Goal: Complete application form

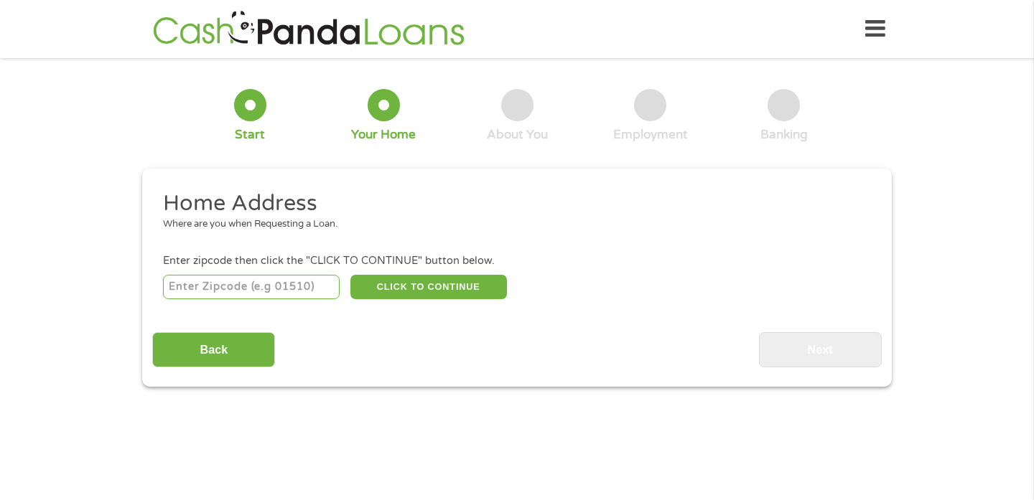
click at [306, 283] on input "number" at bounding box center [251, 287] width 177 height 24
type input "75116"
select select "[US_STATE]"
click at [419, 291] on button "CLICK TO CONTINUE" at bounding box center [428, 287] width 157 height 24
type input "75116"
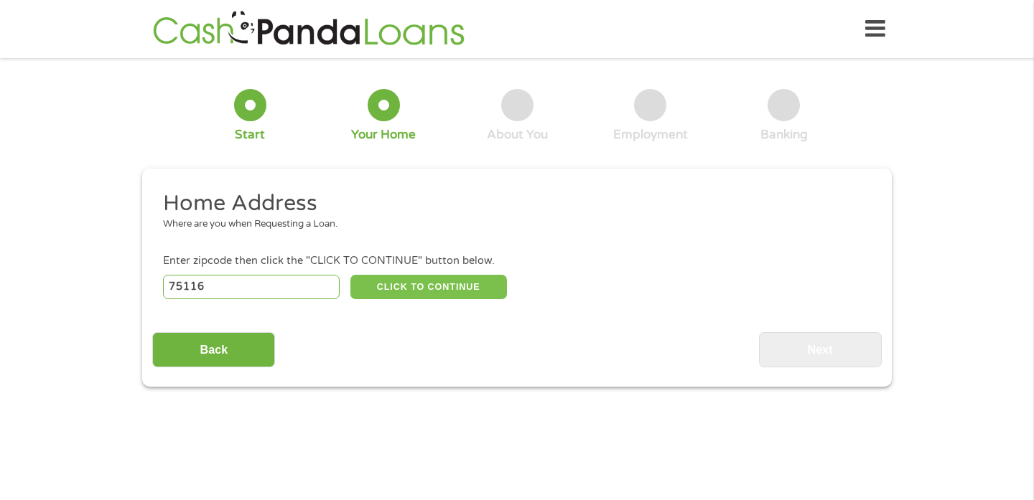
type input "[GEOGRAPHIC_DATA]"
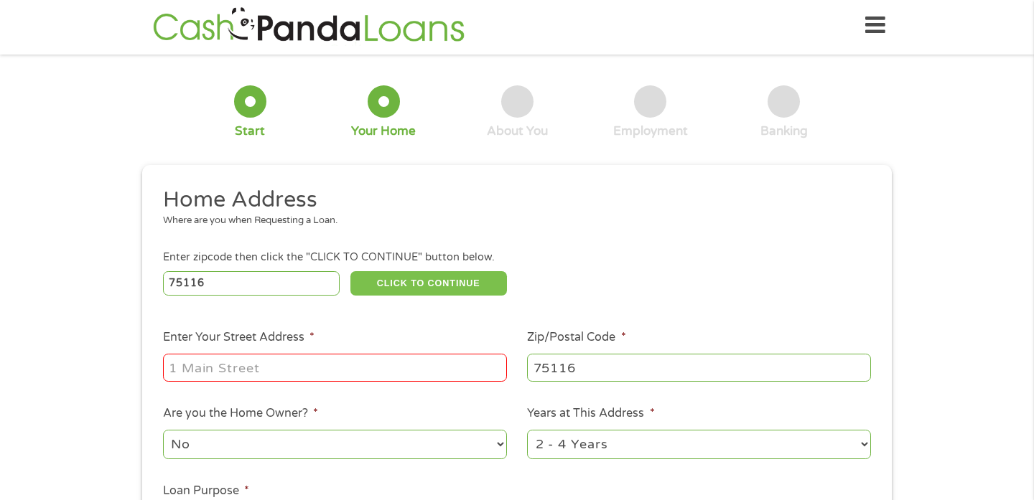
scroll to position [5, 0]
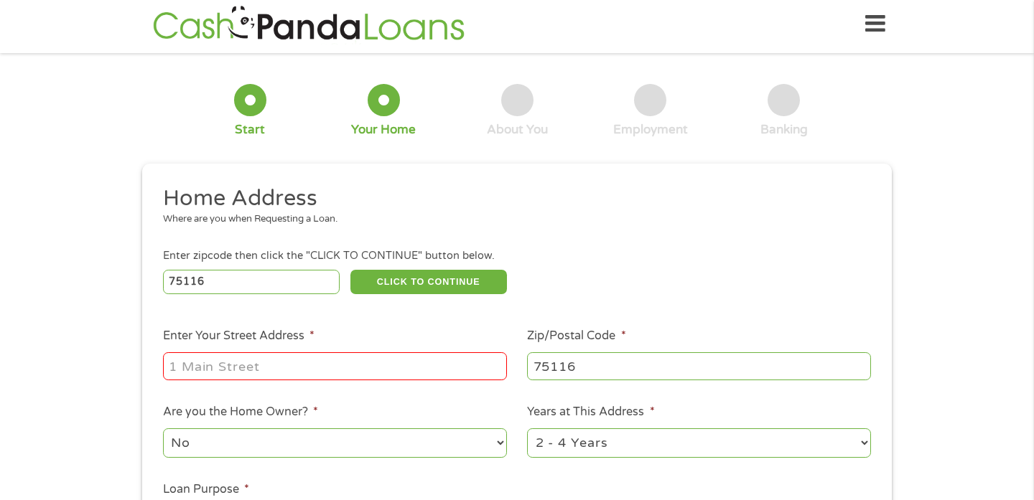
click at [376, 360] on input "Enter Your Street Address *" at bounding box center [335, 366] width 344 height 27
type input "[STREET_ADDRESS]"
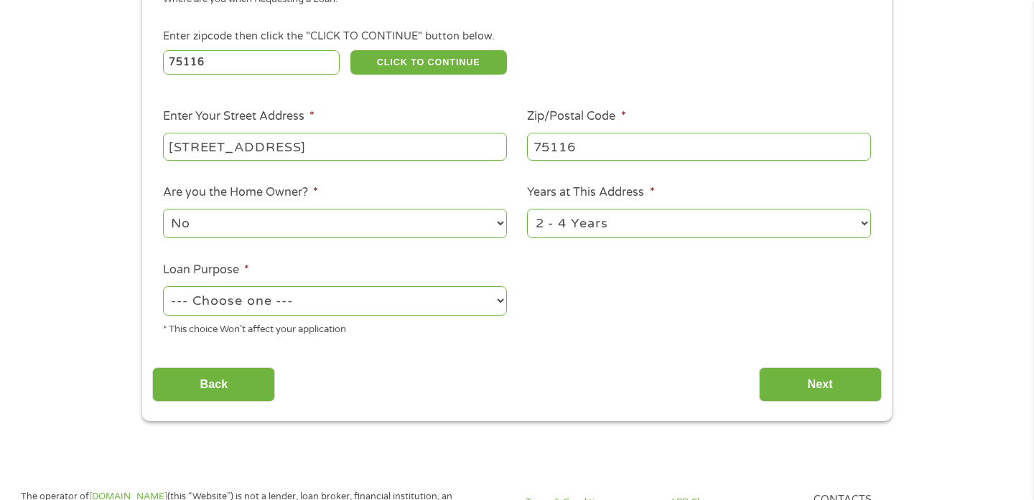
scroll to position [235, 0]
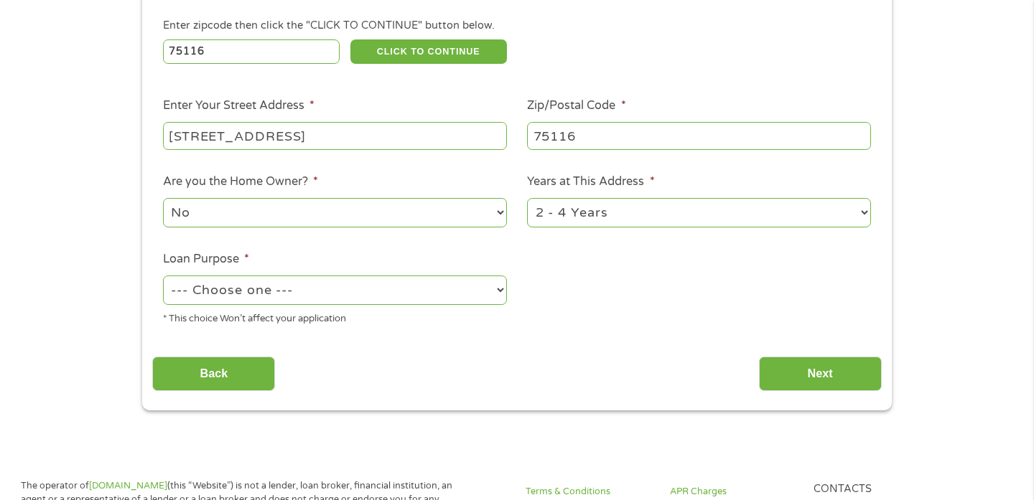
click at [609, 217] on select "1 Year or less 1 - 2 Years 2 - 4 Years Over 4 Years" at bounding box center [699, 212] width 344 height 29
select select "60months"
click at [446, 283] on select "--- Choose one --- Pay Bills Debt Consolidation Home Improvement Major Purchase…" at bounding box center [335, 290] width 344 height 29
select select "paybills"
click at [779, 372] on input "Next" at bounding box center [820, 374] width 123 height 35
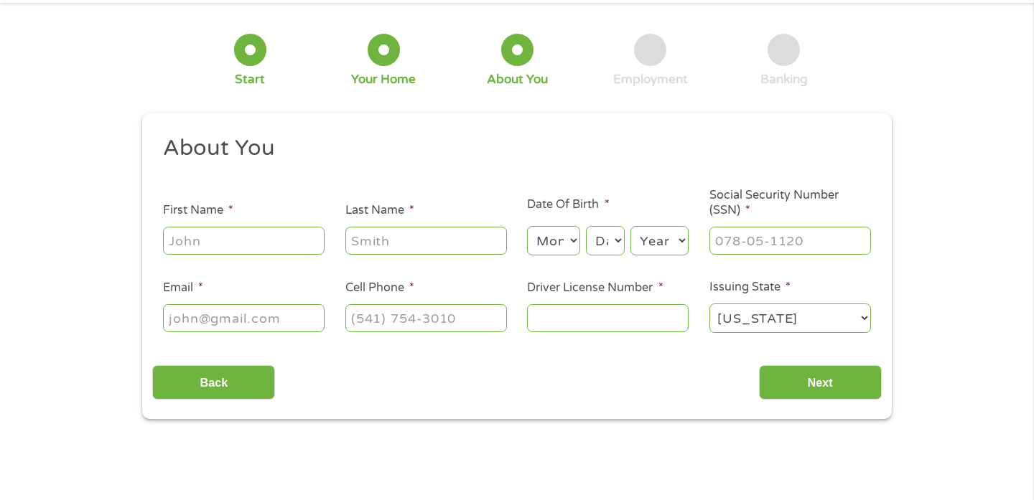
scroll to position [0, 0]
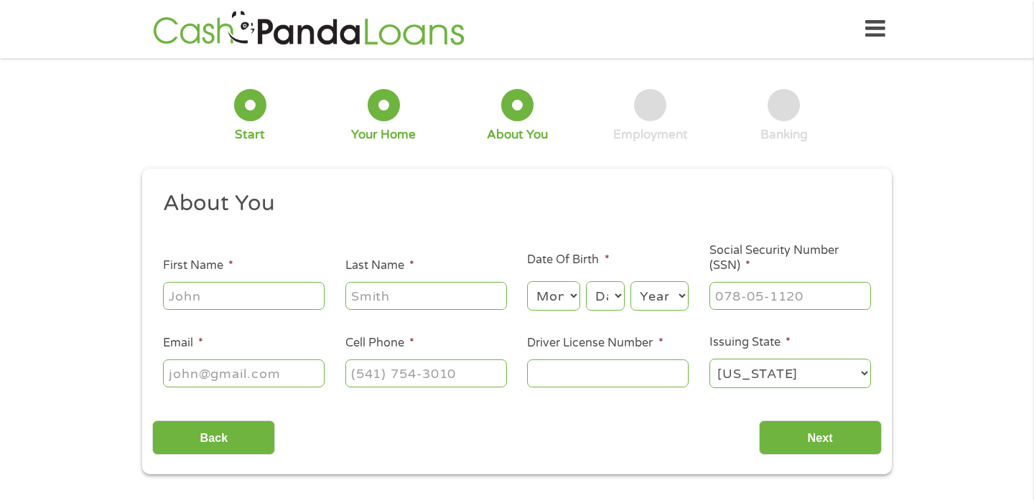
click at [278, 297] on input "First Name *" at bounding box center [244, 295] width 162 height 27
type input "Shokirdzhon"
type input "KaIumov"
type input "[EMAIL_ADDRESS][DOMAIN_NAME]"
type input "[PHONE_NUMBER]"
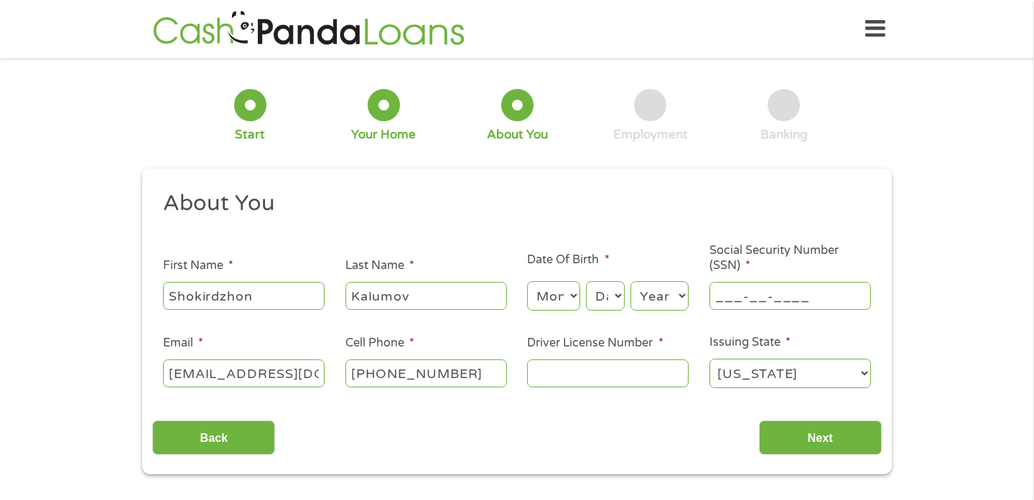
click at [765, 309] on input "___-__-____" at bounding box center [790, 295] width 162 height 27
type input "269-97-9460"
click at [568, 382] on input "Driver License Number *" at bounding box center [608, 373] width 162 height 27
type input "41198462"
click at [570, 288] on select "Month 1 2 3 4 5 6 7 8 9 10 11 12" at bounding box center [553, 295] width 52 height 29
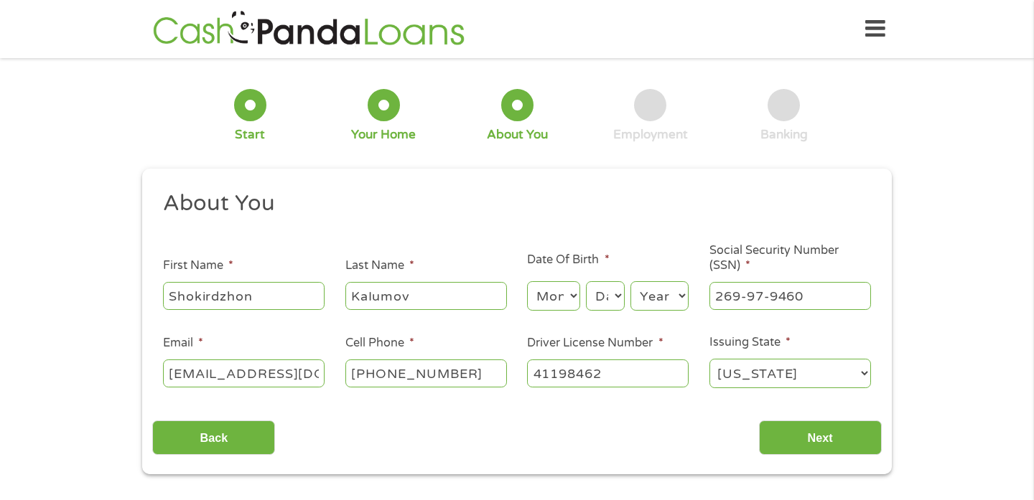
select select "4"
click at [601, 312] on div "Day Day 1 2 3 4 5 6 7 8 9 10 11 12 13 14 15 16 17 18 19 20 21 22 23 24 25 26 27…" at bounding box center [605, 296] width 39 height 34
click at [605, 308] on select "Day 1 2 3 4 5 6 7 8 9 10 11 12 13 14 15 16 17 18 19 20 21 22 23 24 25 26 27 28 …" at bounding box center [605, 295] width 39 height 29
select select "14"
click at [669, 306] on select "Year [DATE] 2006 2005 2004 2003 2002 2001 2000 1999 1998 1997 1996 1995 1994 19…" at bounding box center [659, 295] width 58 height 29
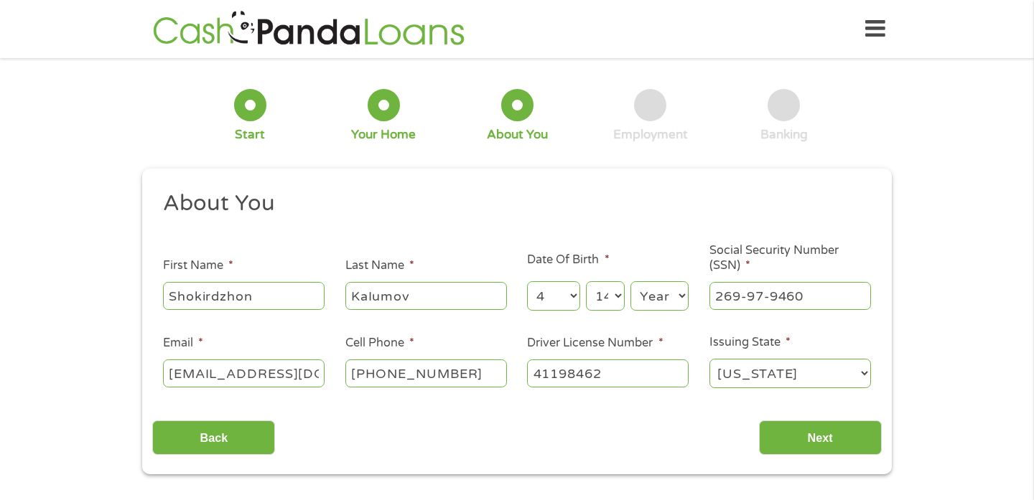
select select "1995"
click at [785, 438] on input "Next" at bounding box center [820, 438] width 123 height 35
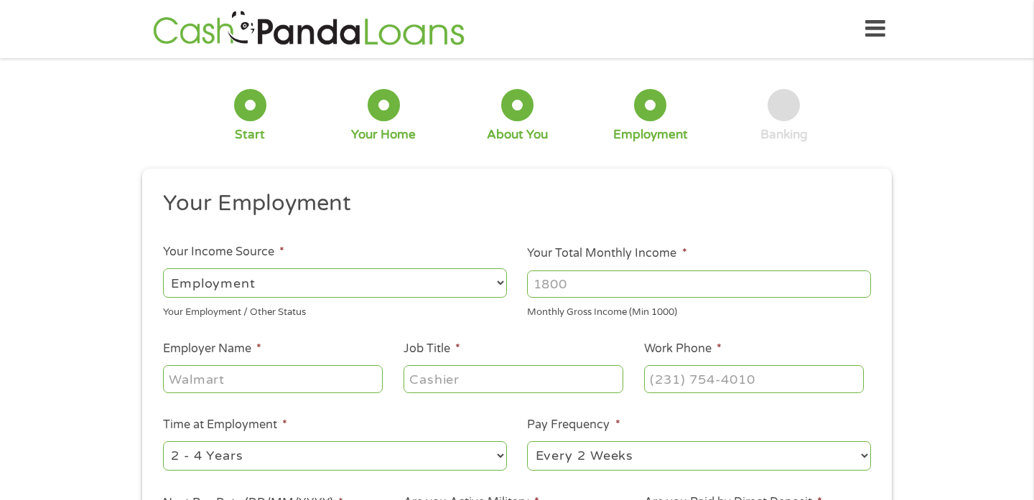
click at [559, 284] on input "Your Total Monthly Income *" at bounding box center [699, 284] width 344 height 27
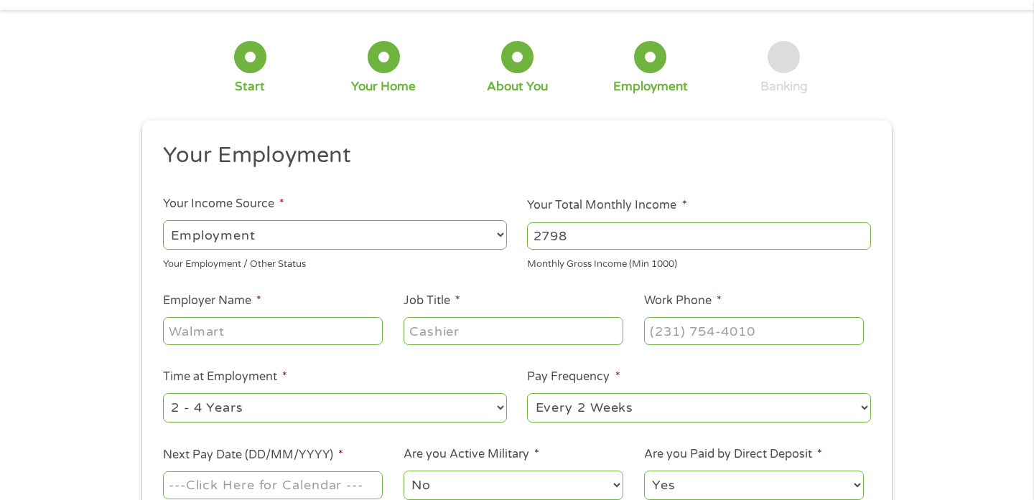
scroll to position [57, 0]
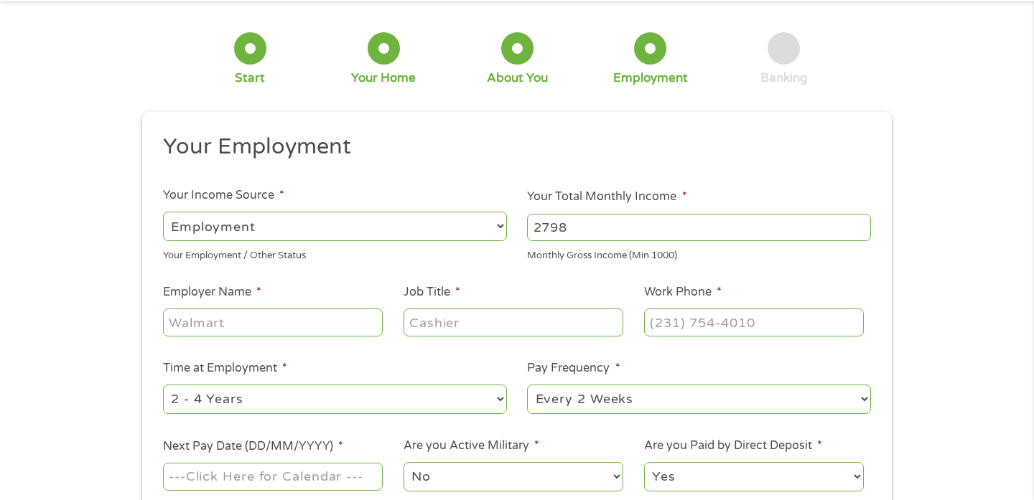
type input "2798"
click at [339, 327] on input "Employer Name *" at bounding box center [273, 322] width 220 height 27
type input "Gram NTX"
click at [436, 328] on input "Job Title *" at bounding box center [514, 322] width 220 height 27
type input "Data Processor"
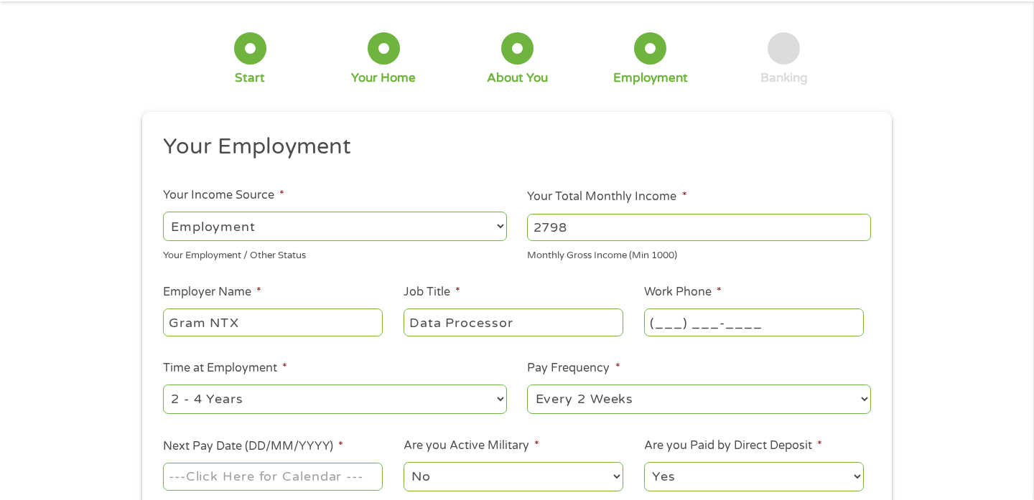
click at [705, 314] on input "(___) ___-____" at bounding box center [754, 322] width 220 height 27
type input "[PHONE_NUMBER]"
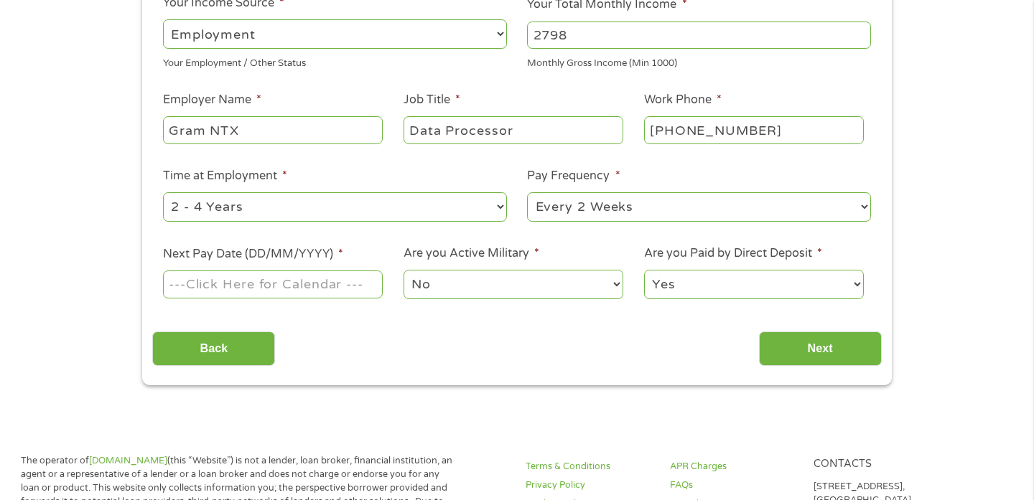
scroll to position [261, 0]
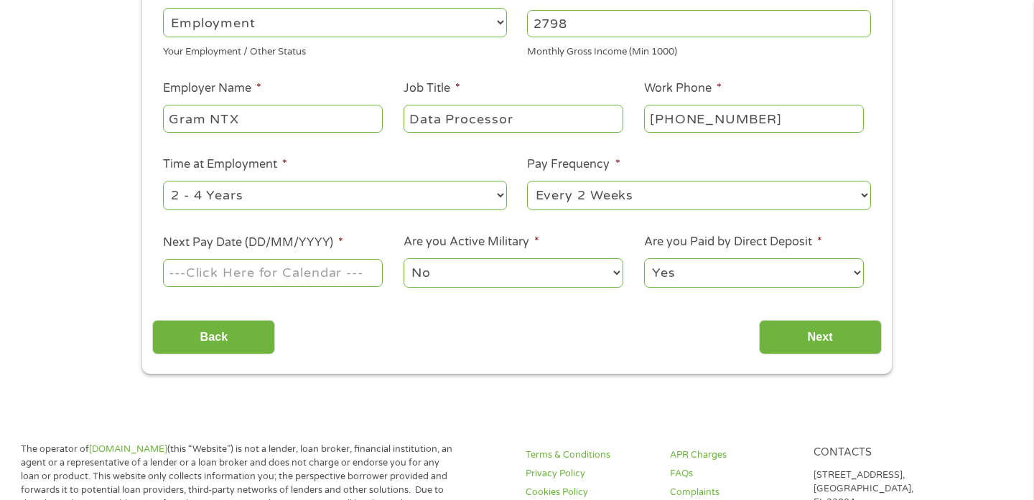
click at [688, 204] on select "--- Choose one --- Every 2 Weeks Every Week Monthly Semi-Monthly" at bounding box center [699, 195] width 344 height 29
select select "weekly"
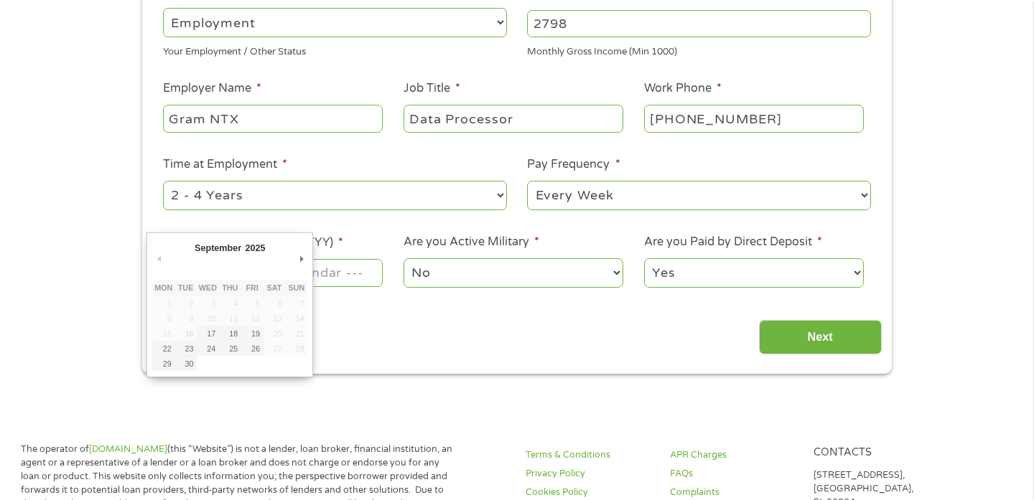
click at [334, 273] on input "Next Pay Date (DD/MM/YYYY) *" at bounding box center [273, 272] width 220 height 27
type input "[DATE]"
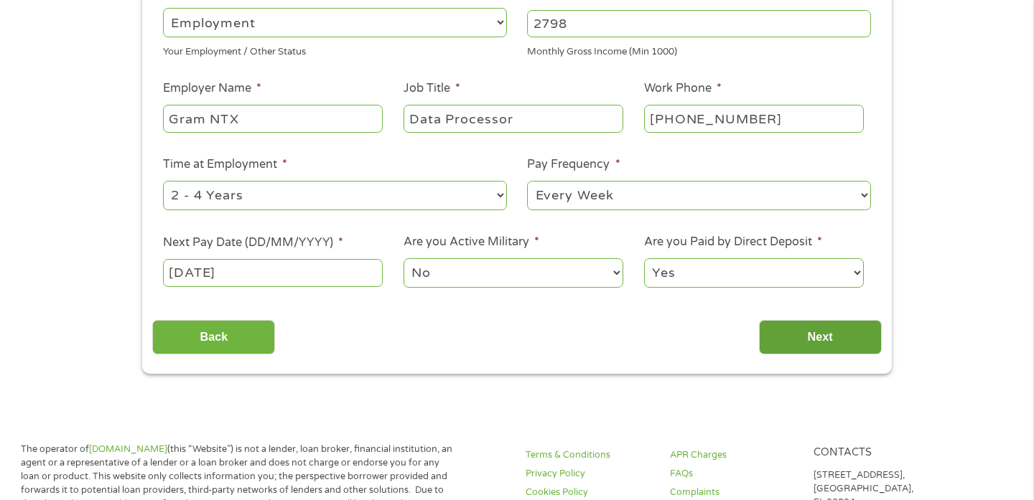
click at [779, 327] on input "Next" at bounding box center [820, 337] width 123 height 35
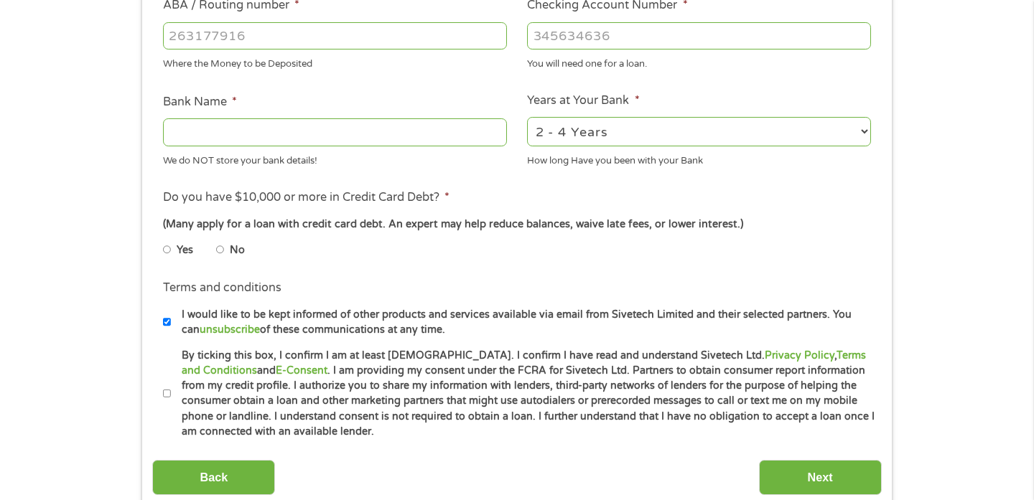
scroll to position [434, 0]
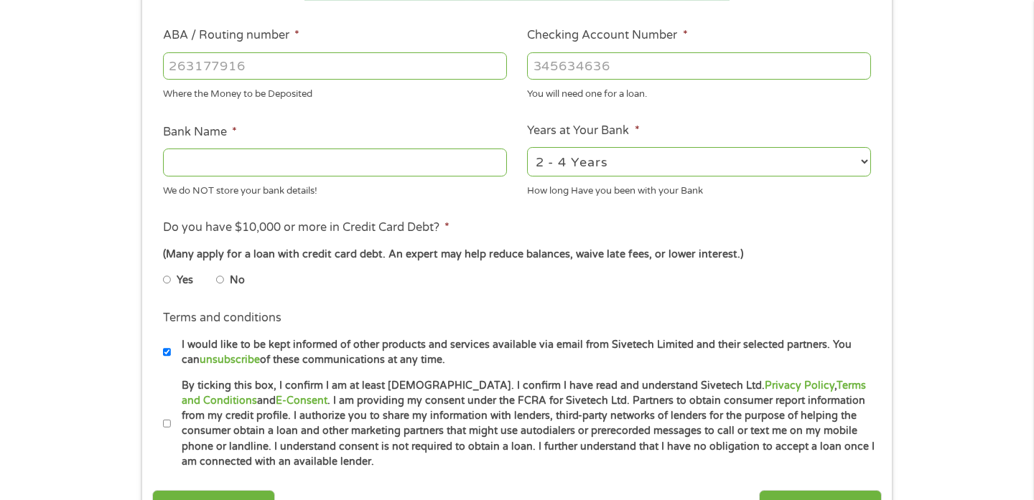
click at [431, 174] on input "Bank Name *" at bounding box center [335, 162] width 344 height 27
click at [351, 65] on input "ABA / Routing number *" at bounding box center [335, 65] width 344 height 27
type input "2"
type input "111000614"
type input "JPMORGAN CHASE BANK NA"
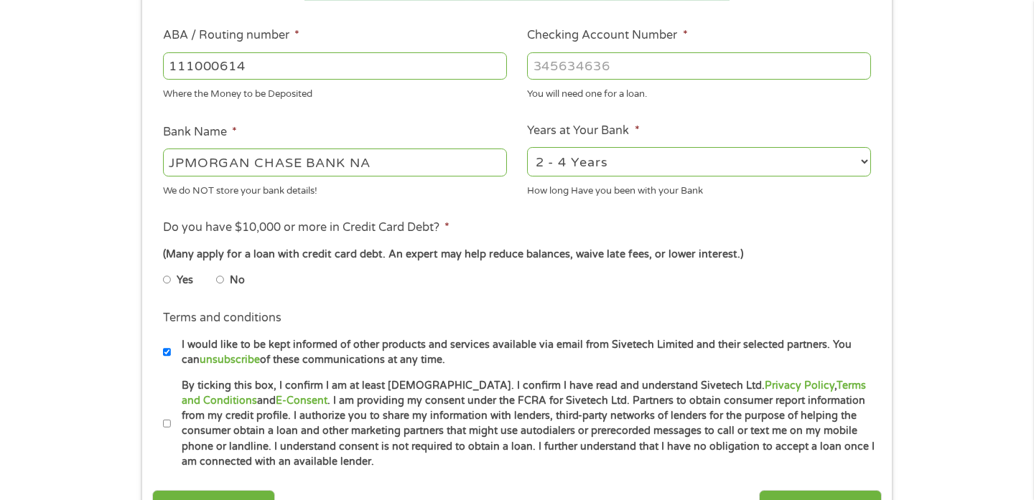
type input "111000614"
click at [573, 83] on div "You will need one for a loan." at bounding box center [699, 92] width 344 height 19
click at [573, 78] on input "Checking Account Number *" at bounding box center [699, 65] width 344 height 27
type input "260887176"
click at [753, 182] on div "How long Have you been with your Bank" at bounding box center [699, 188] width 344 height 19
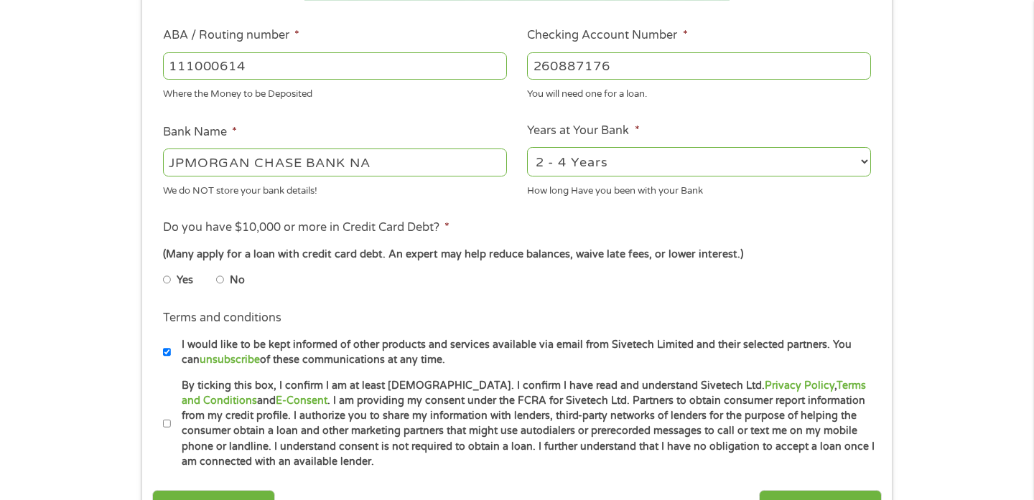
click at [753, 166] on select "2 - 4 Years 6 - 12 Months 1 - 2 Years Over 4 Years" at bounding box center [699, 161] width 344 height 29
select select "60months"
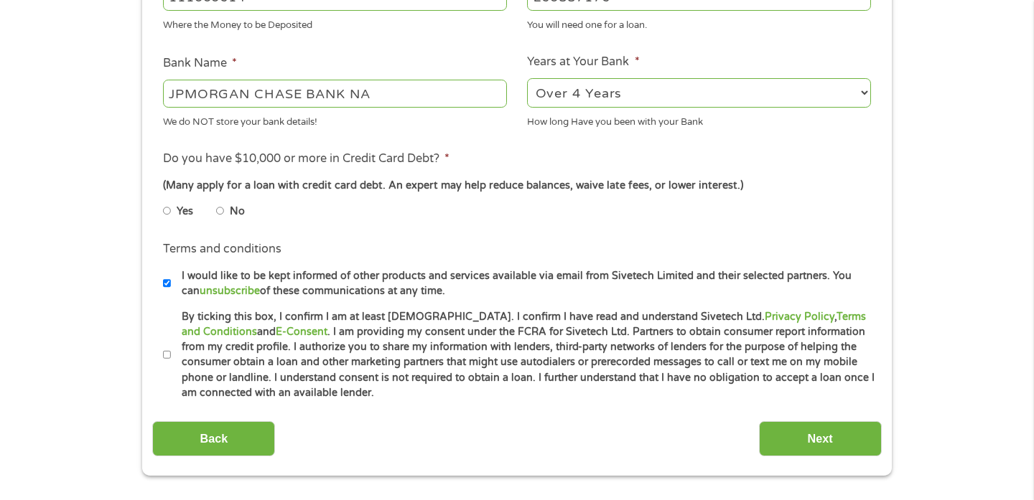
scroll to position [505, 0]
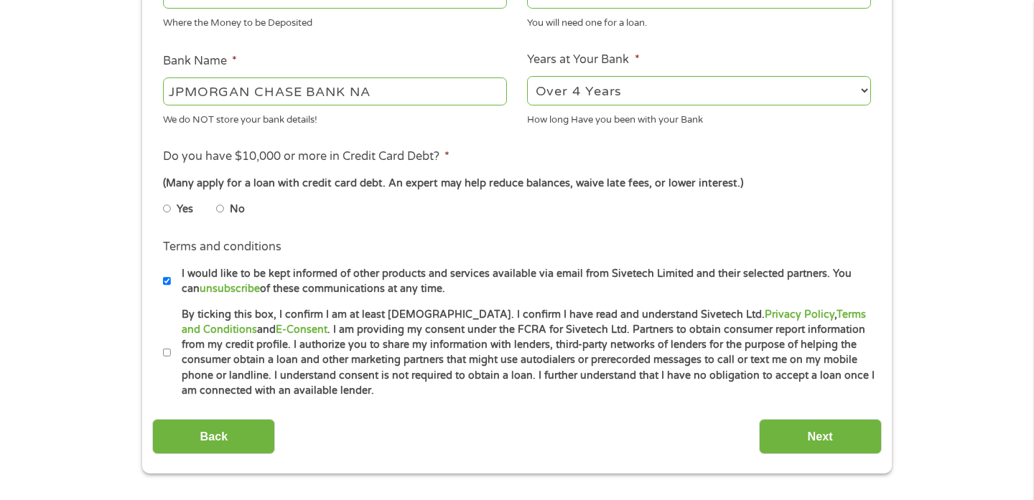
click at [227, 203] on li "No" at bounding box center [242, 209] width 52 height 28
click at [223, 203] on input "No" at bounding box center [220, 208] width 9 height 23
radio input "true"
click at [168, 354] on input "By ticking this box, I confirm I am at least [DEMOGRAPHIC_DATA]. I confirm I ha…" at bounding box center [167, 353] width 9 height 23
checkbox input "true"
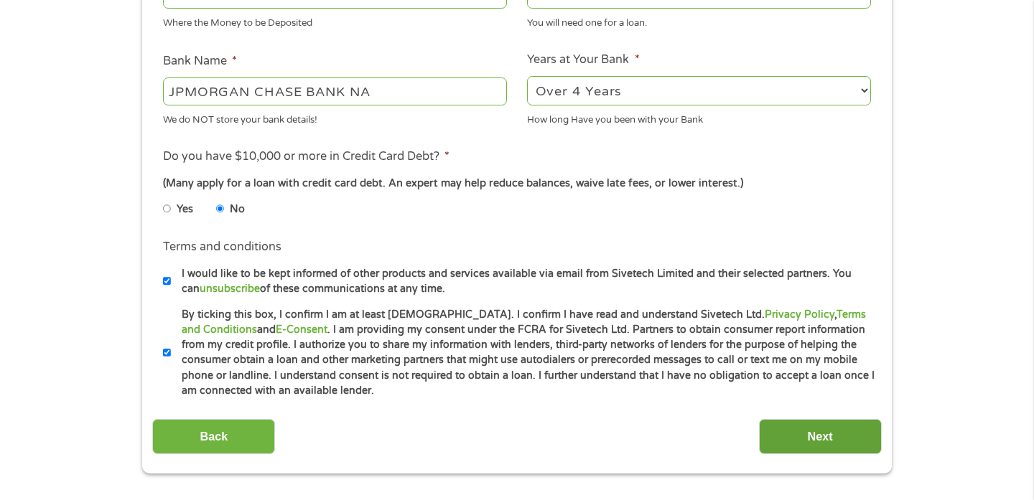
click at [771, 429] on input "Next" at bounding box center [820, 436] width 123 height 35
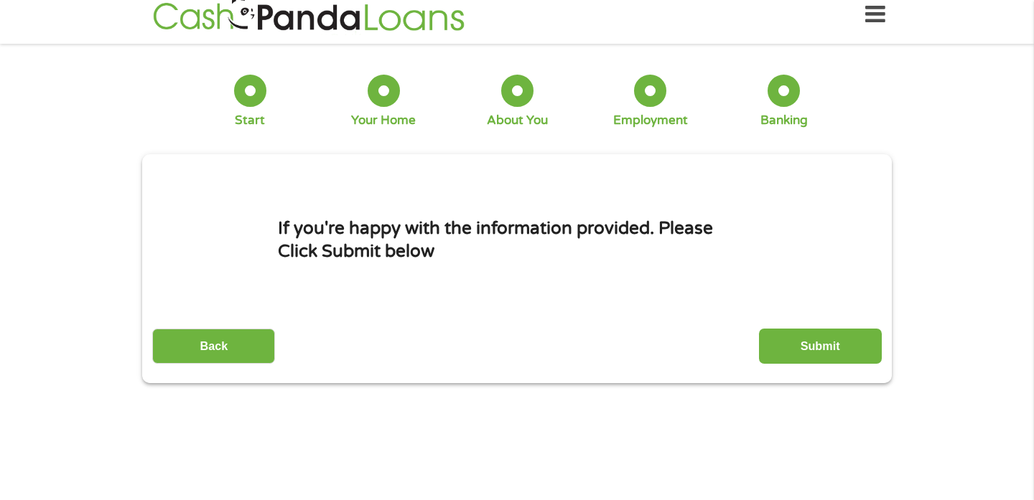
scroll to position [0, 0]
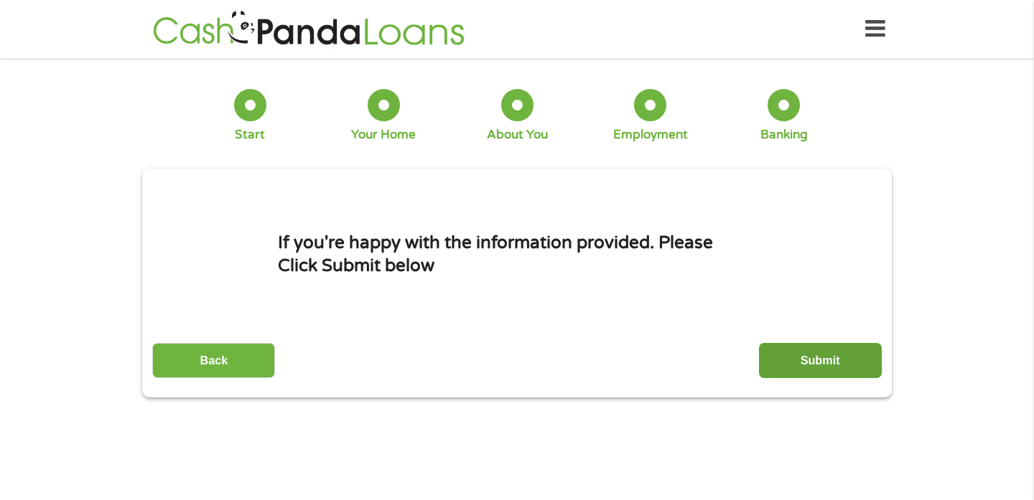
click at [824, 360] on input "Submit" at bounding box center [820, 360] width 123 height 35
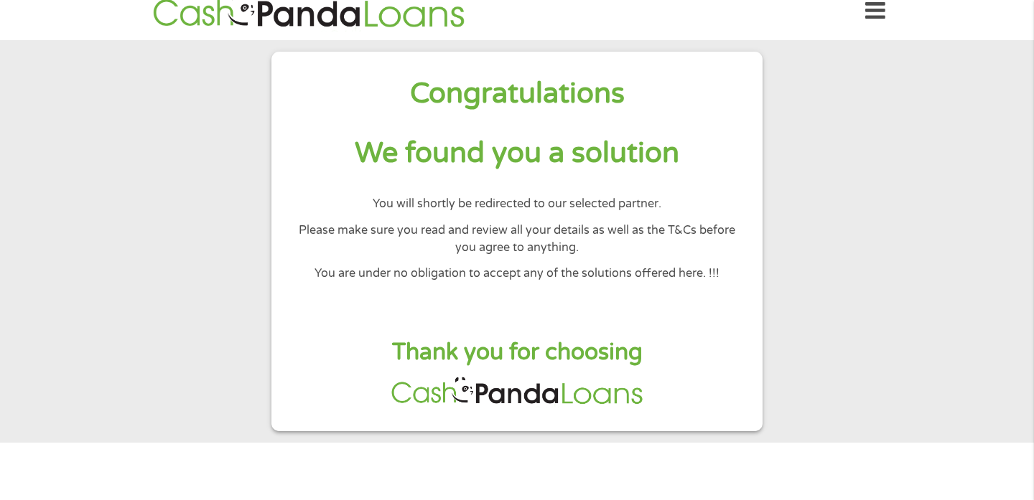
scroll to position [24, 0]
